Goal: Transaction & Acquisition: Obtain resource

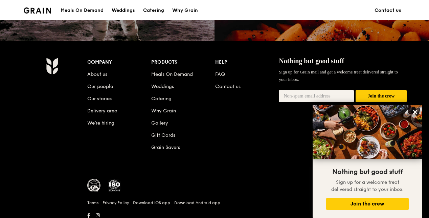
scroll to position [669, 0]
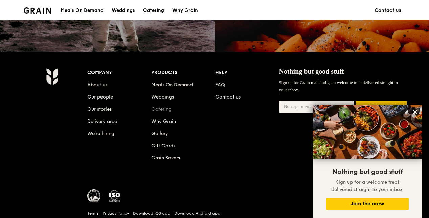
click at [156, 111] on link "Catering" at bounding box center [161, 109] width 20 height 6
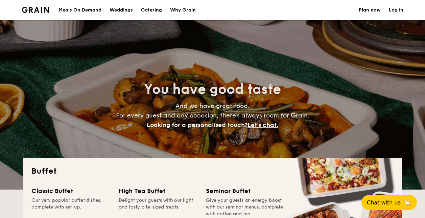
select select
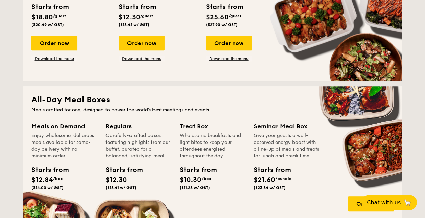
scroll to position [237, 0]
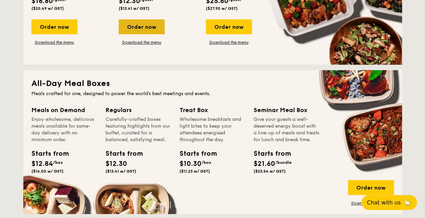
click at [140, 23] on div "Order now" at bounding box center [142, 26] width 46 height 15
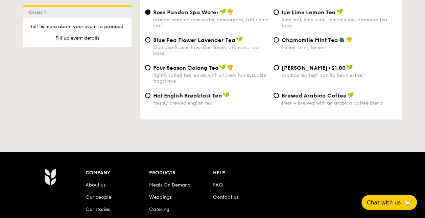
scroll to position [1218, 0]
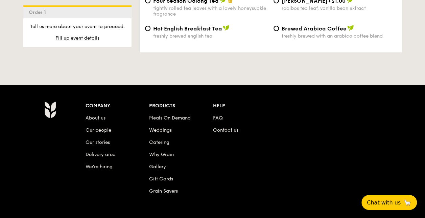
click at [103, 152] on link "Delivery area" at bounding box center [101, 155] width 30 height 6
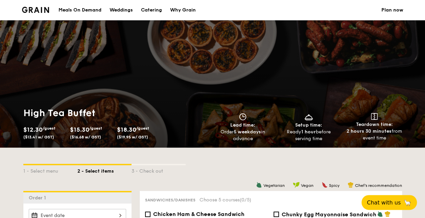
click at [44, 11] on img at bounding box center [35, 10] width 27 height 6
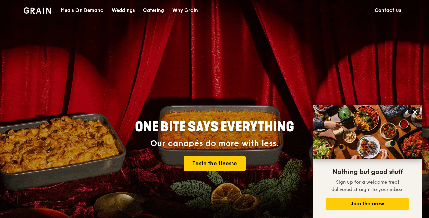
click at [152, 12] on div "Catering" at bounding box center [153, 10] width 21 height 20
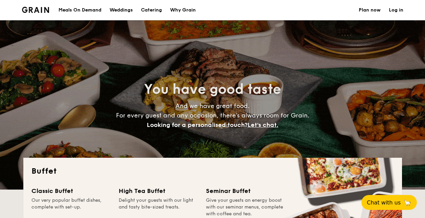
select select
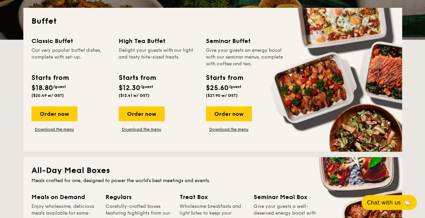
scroll to position [135, 0]
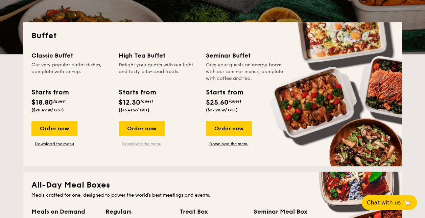
click at [154, 145] on link "Download the menu" at bounding box center [142, 143] width 46 height 5
